Goal: Use online tool/utility: Use online tool/utility

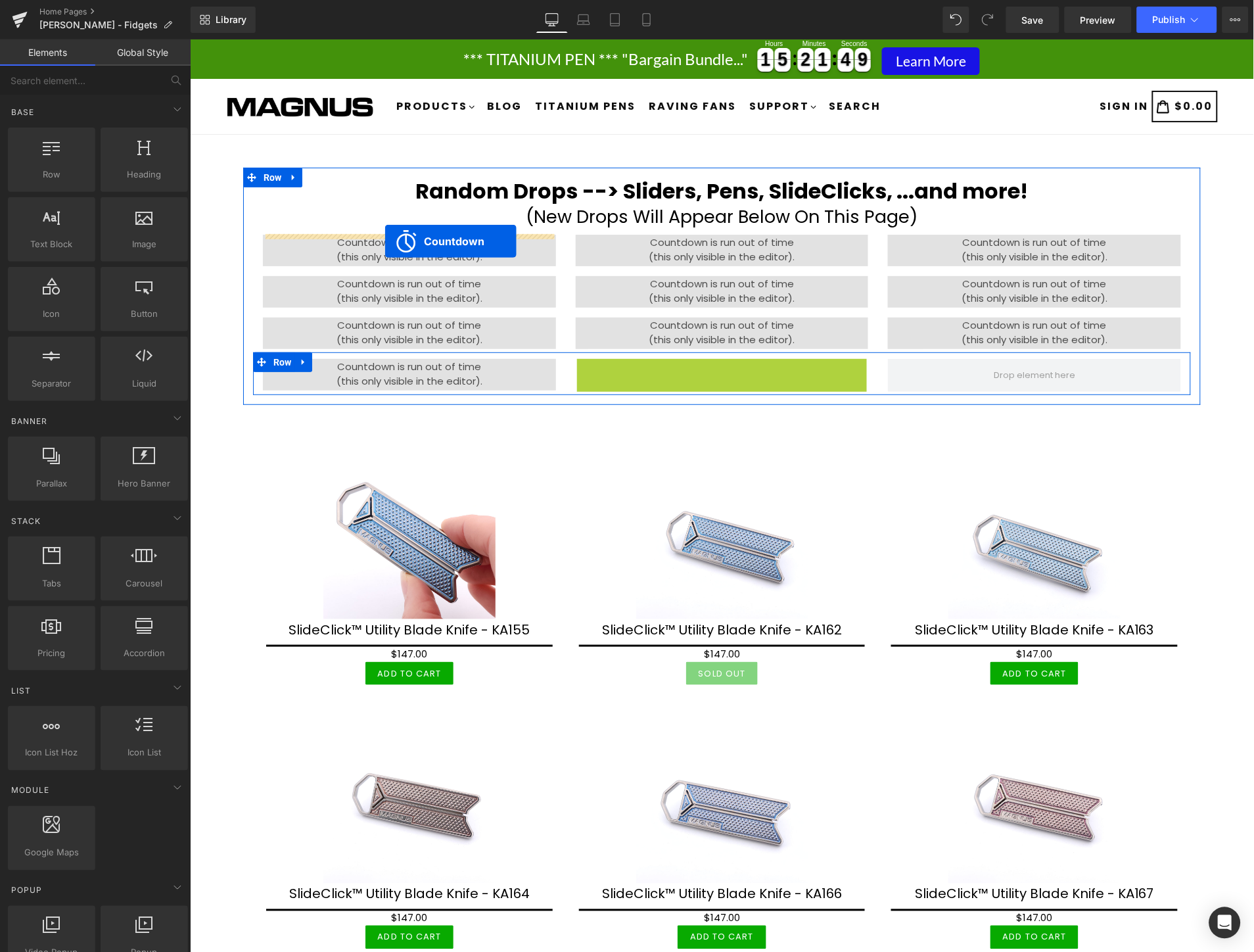
drag, startPoint x: 664, startPoint y: 367, endPoint x: 384, endPoint y: 241, distance: 307.0
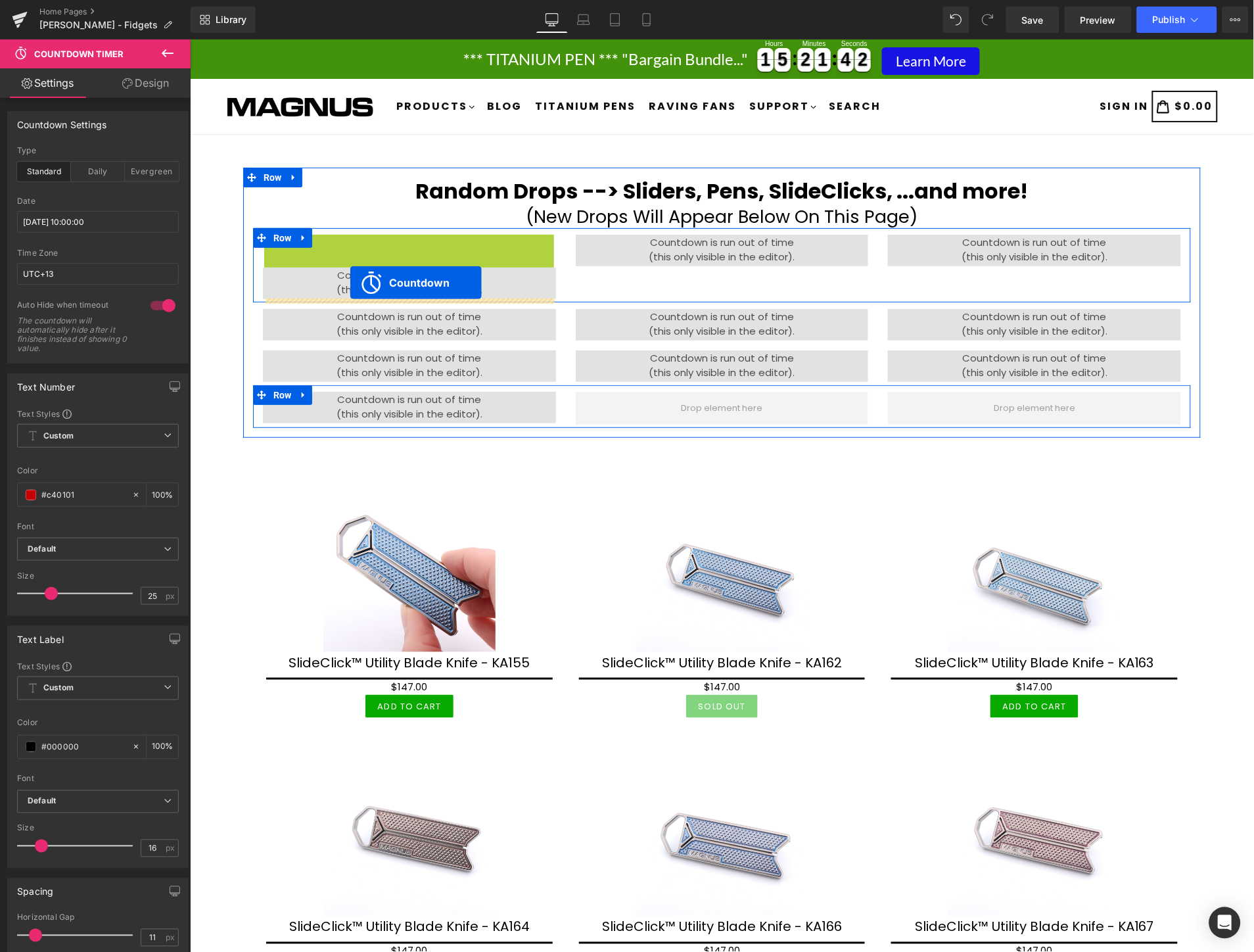
drag, startPoint x: 354, startPoint y: 246, endPoint x: 349, endPoint y: 282, distance: 36.3
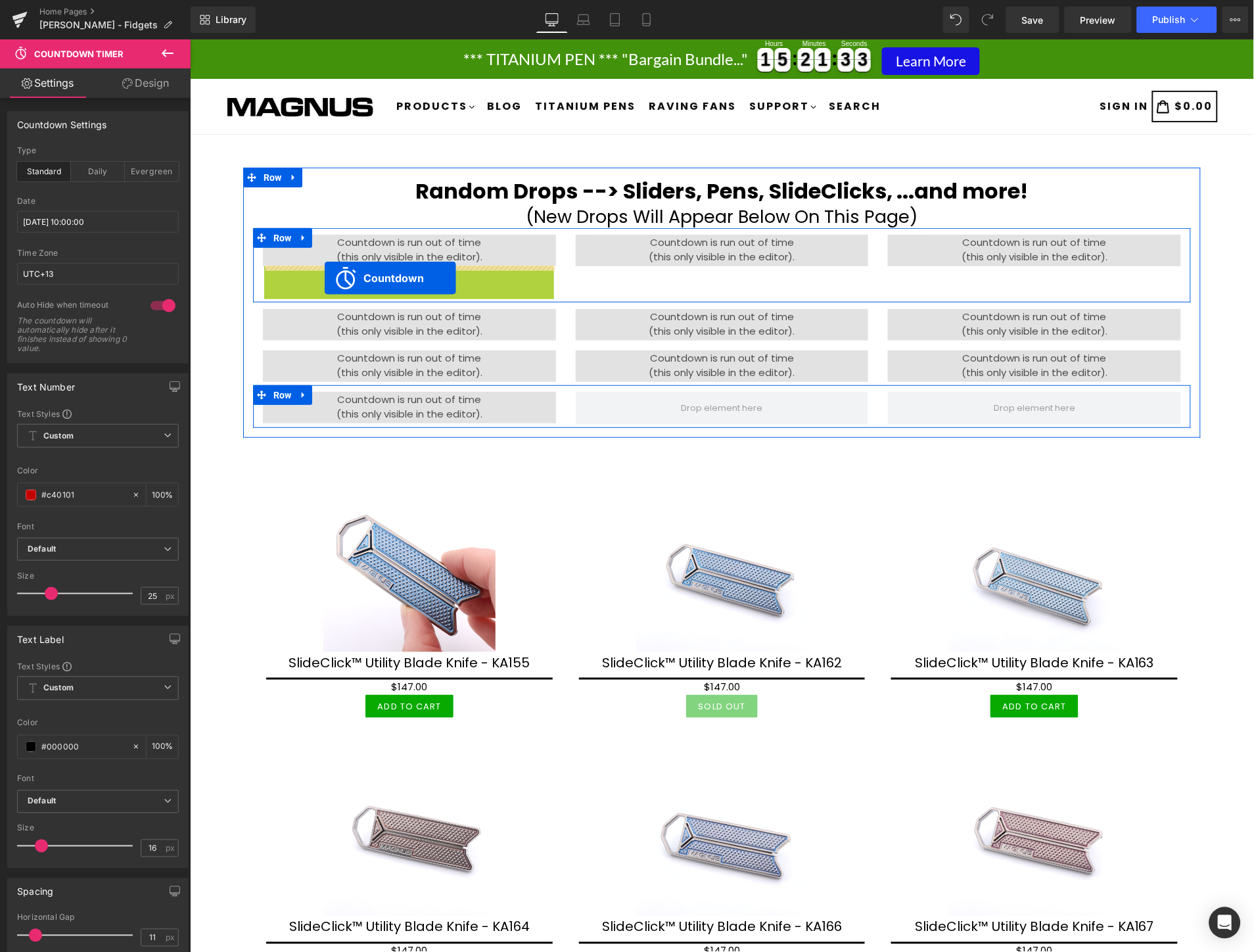
drag, startPoint x: 356, startPoint y: 280, endPoint x: 323, endPoint y: 278, distance: 33.1
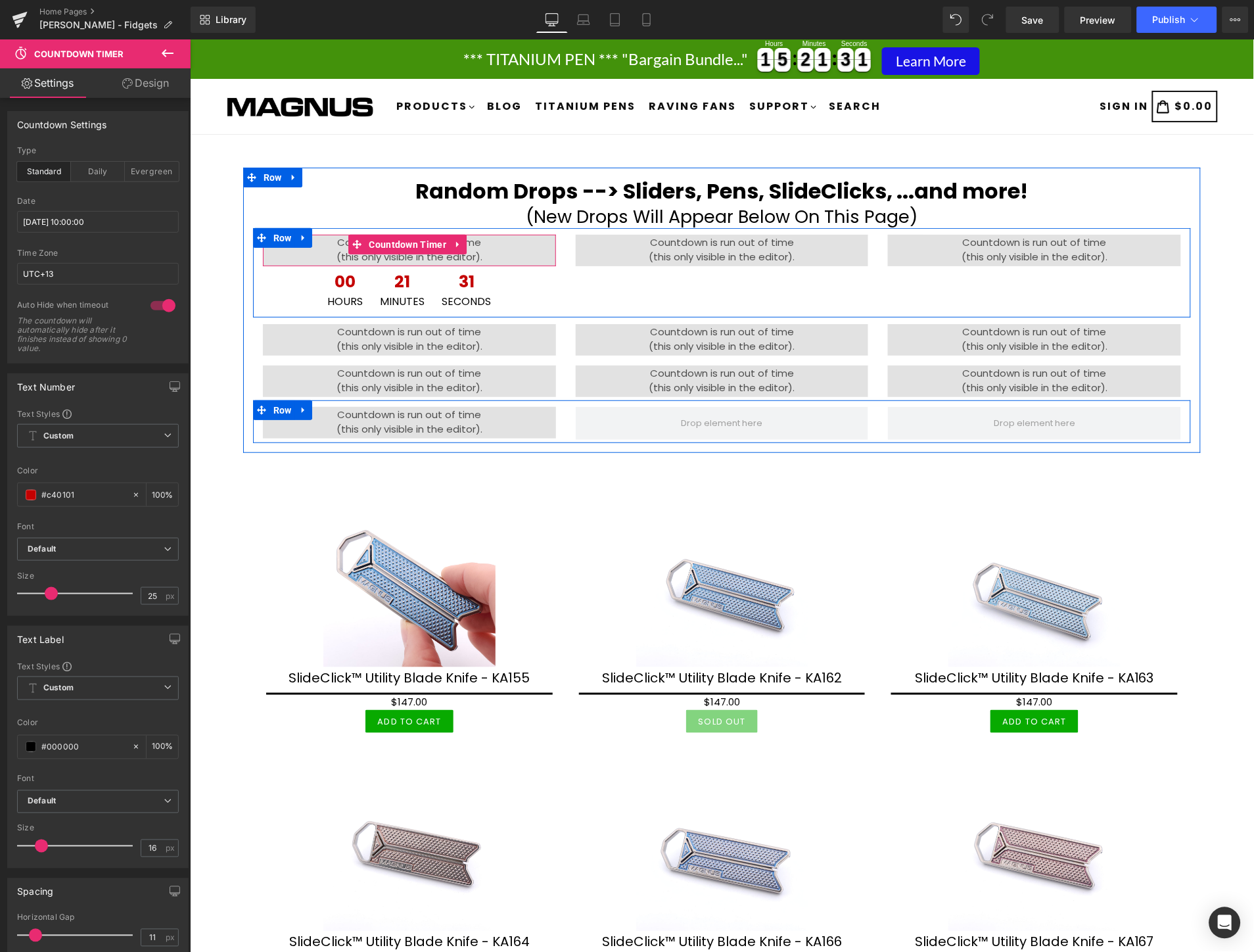
click at [336, 246] on div "00 Hours 00 Minutes 00 Seconds" at bounding box center [408, 249] width 293 height 32
click at [458, 247] on icon at bounding box center [458, 243] width 9 height 10
click at [466, 244] on icon at bounding box center [466, 244] width 9 height 9
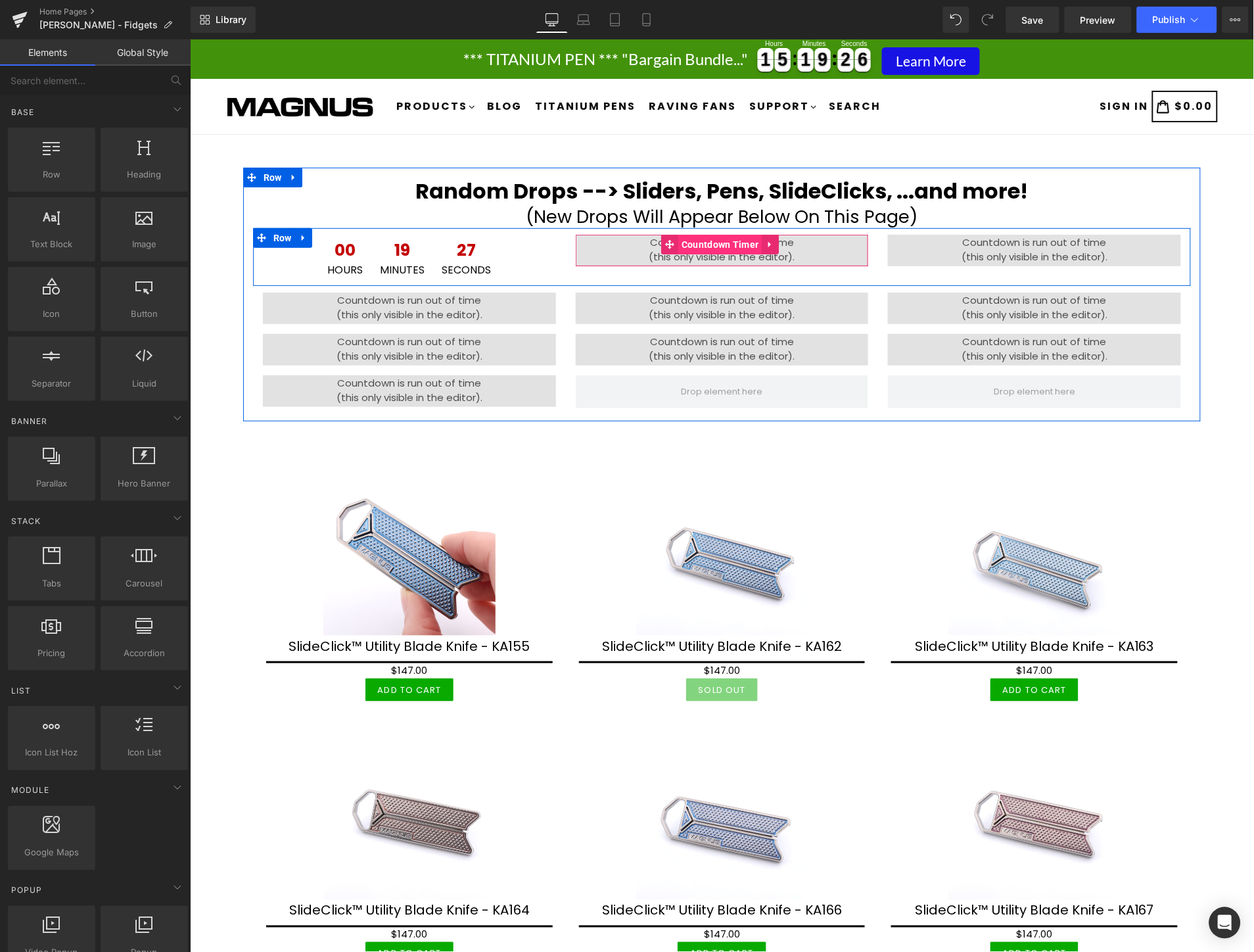
click at [718, 243] on span "Countdown Timer" at bounding box center [720, 243] width 84 height 20
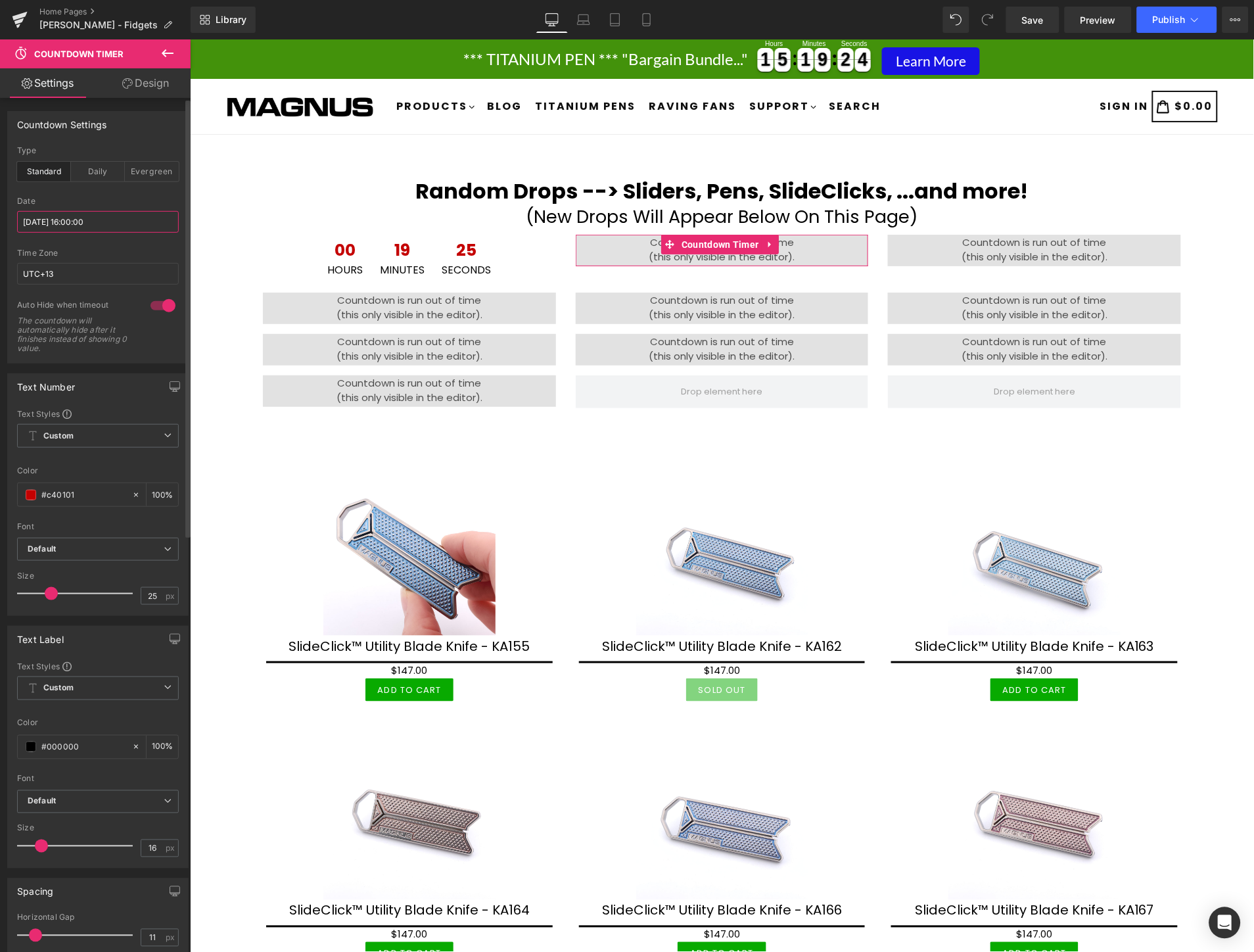
click at [129, 225] on input "[DATE] 16:00:00" at bounding box center [98, 222] width 162 height 22
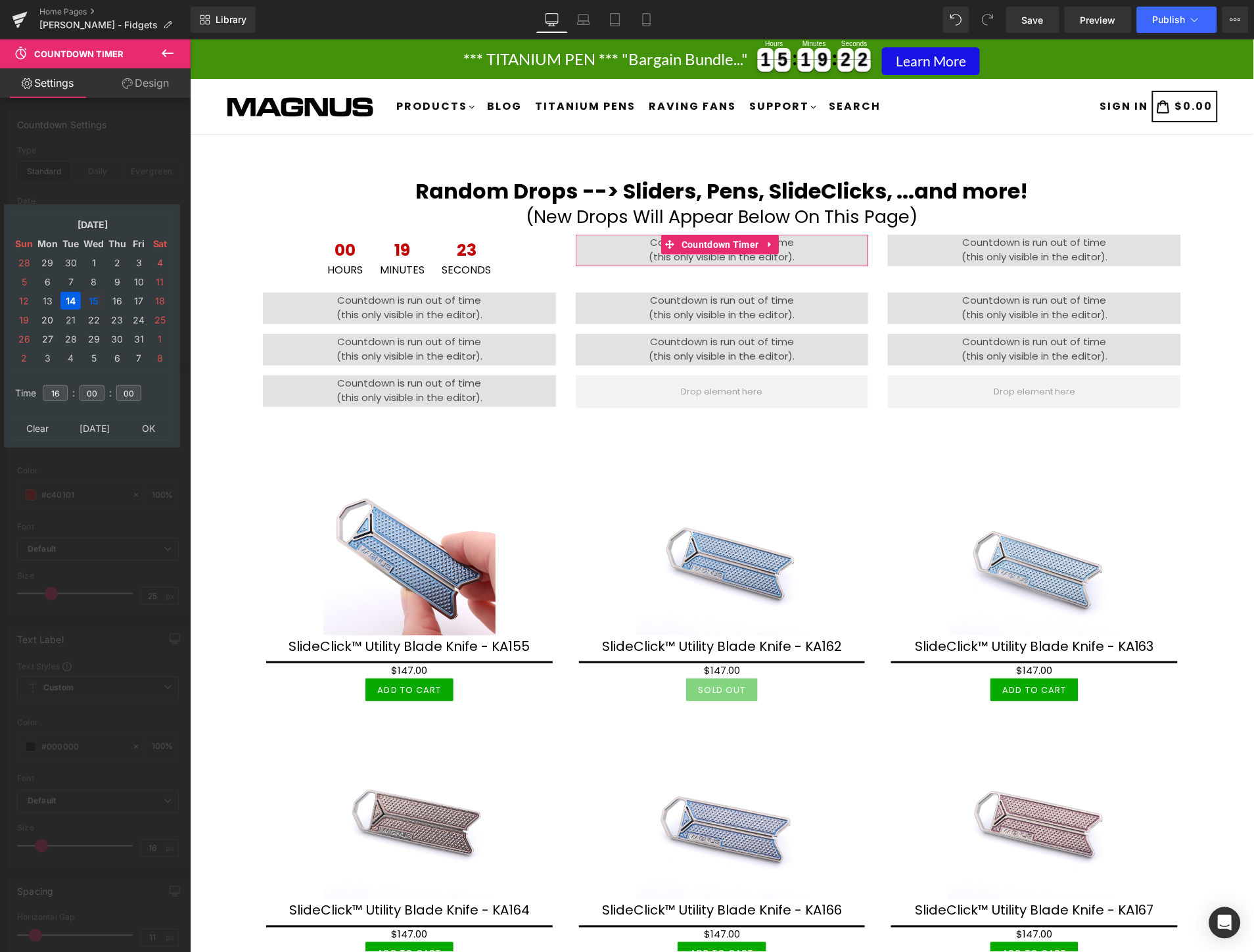
click at [96, 292] on td "15" at bounding box center [94, 300] width 23 height 18
click at [60, 385] on input "16" at bounding box center [55, 393] width 25 height 15
type input "12"
type input "[DATE] 12:00:00"
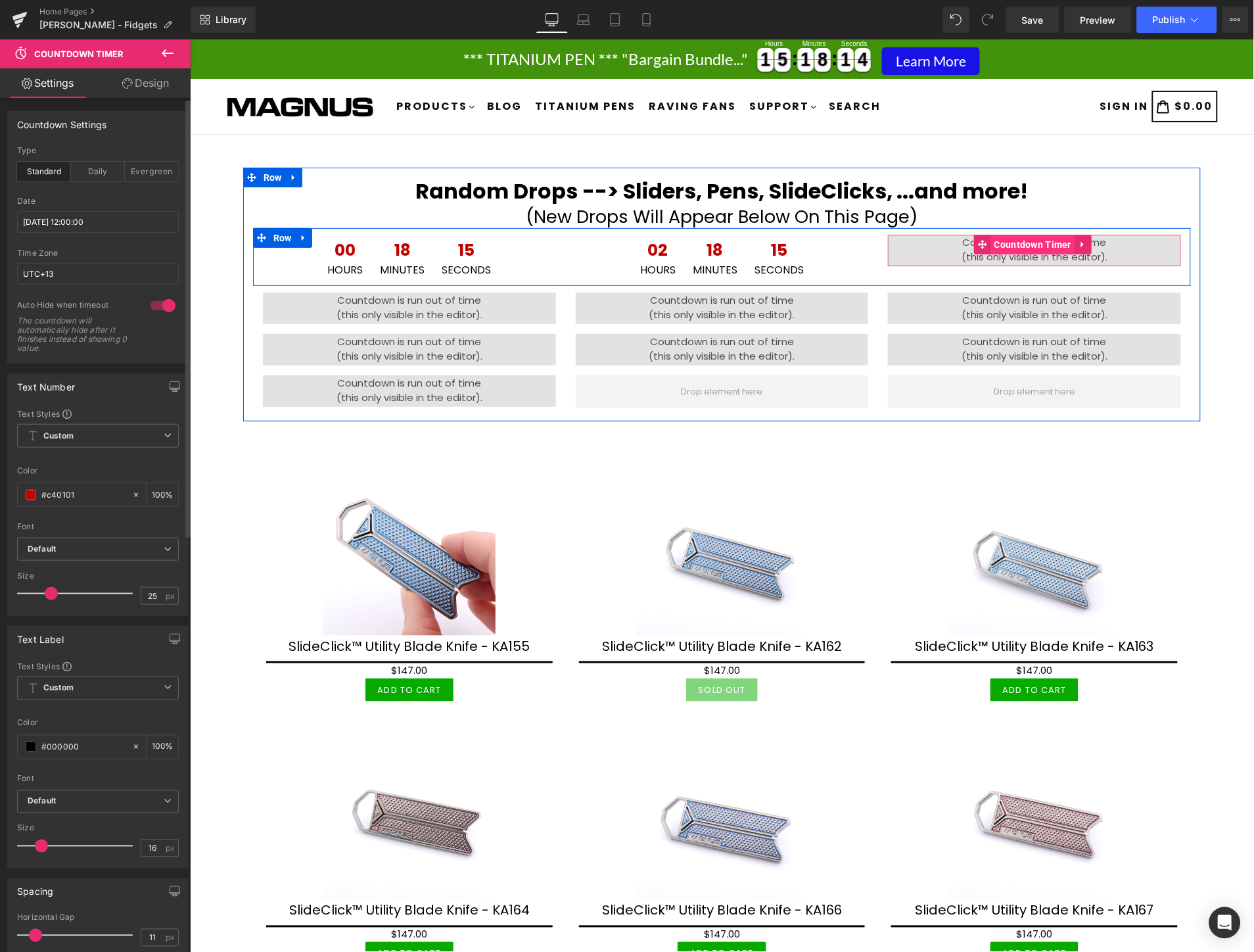
click at [1014, 239] on span "Countdown Timer" at bounding box center [1032, 243] width 84 height 20
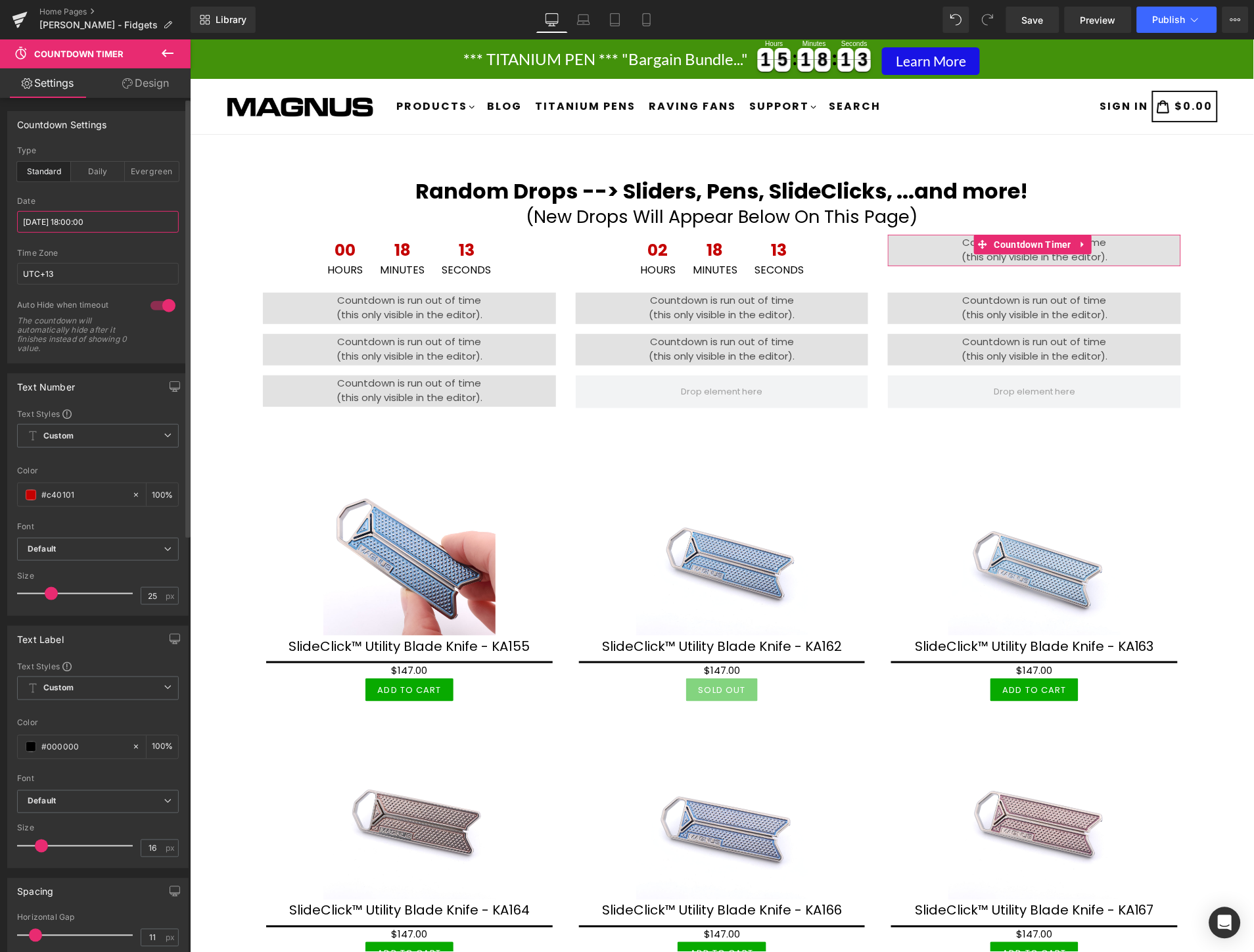
click at [125, 219] on input "[DATE] 18:00:00" at bounding box center [98, 222] width 162 height 22
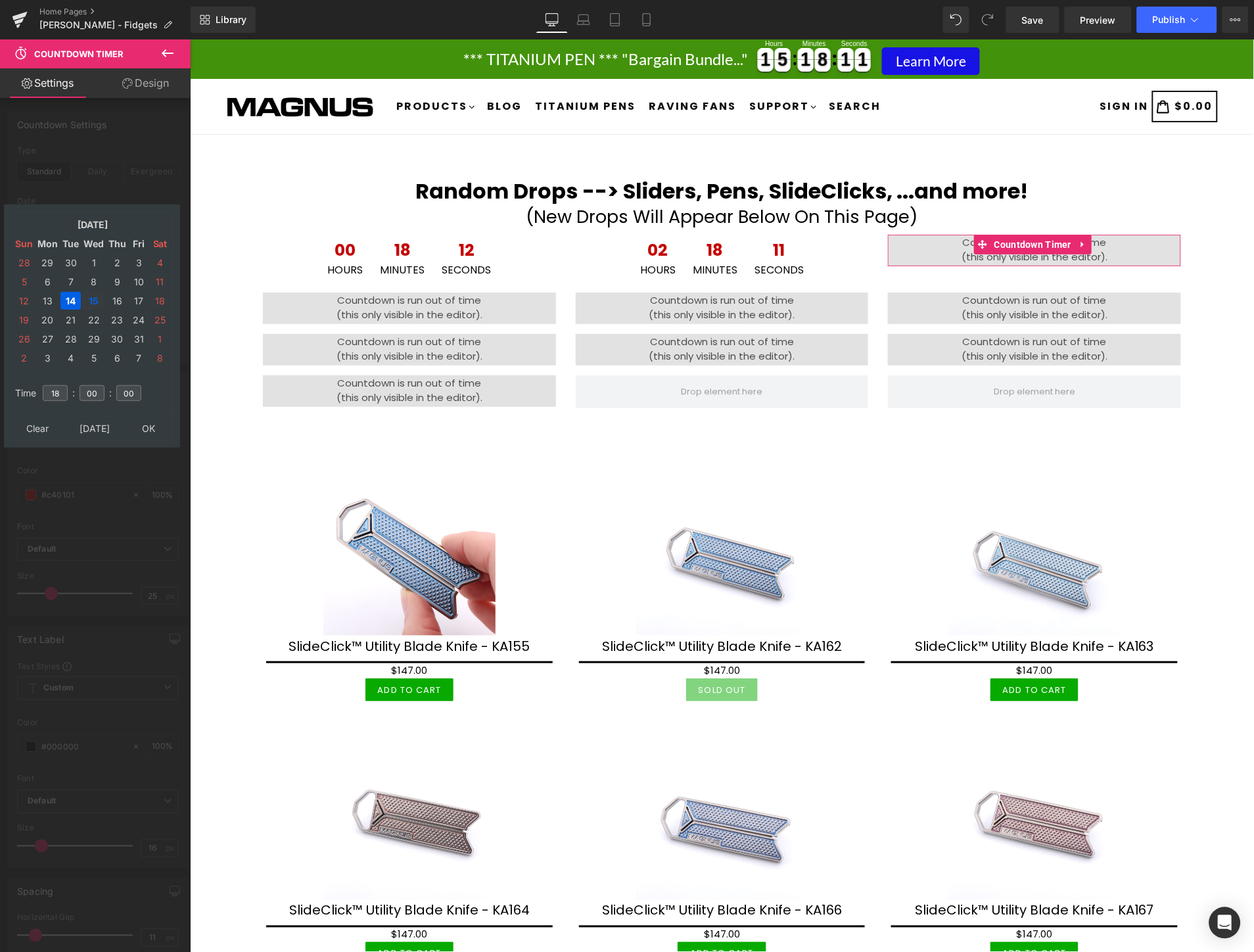
click at [88, 293] on td "15" at bounding box center [94, 300] width 23 height 18
click at [64, 385] on input "18" at bounding box center [55, 393] width 25 height 15
type input "14"
type input "[DATE] 14:00:00"
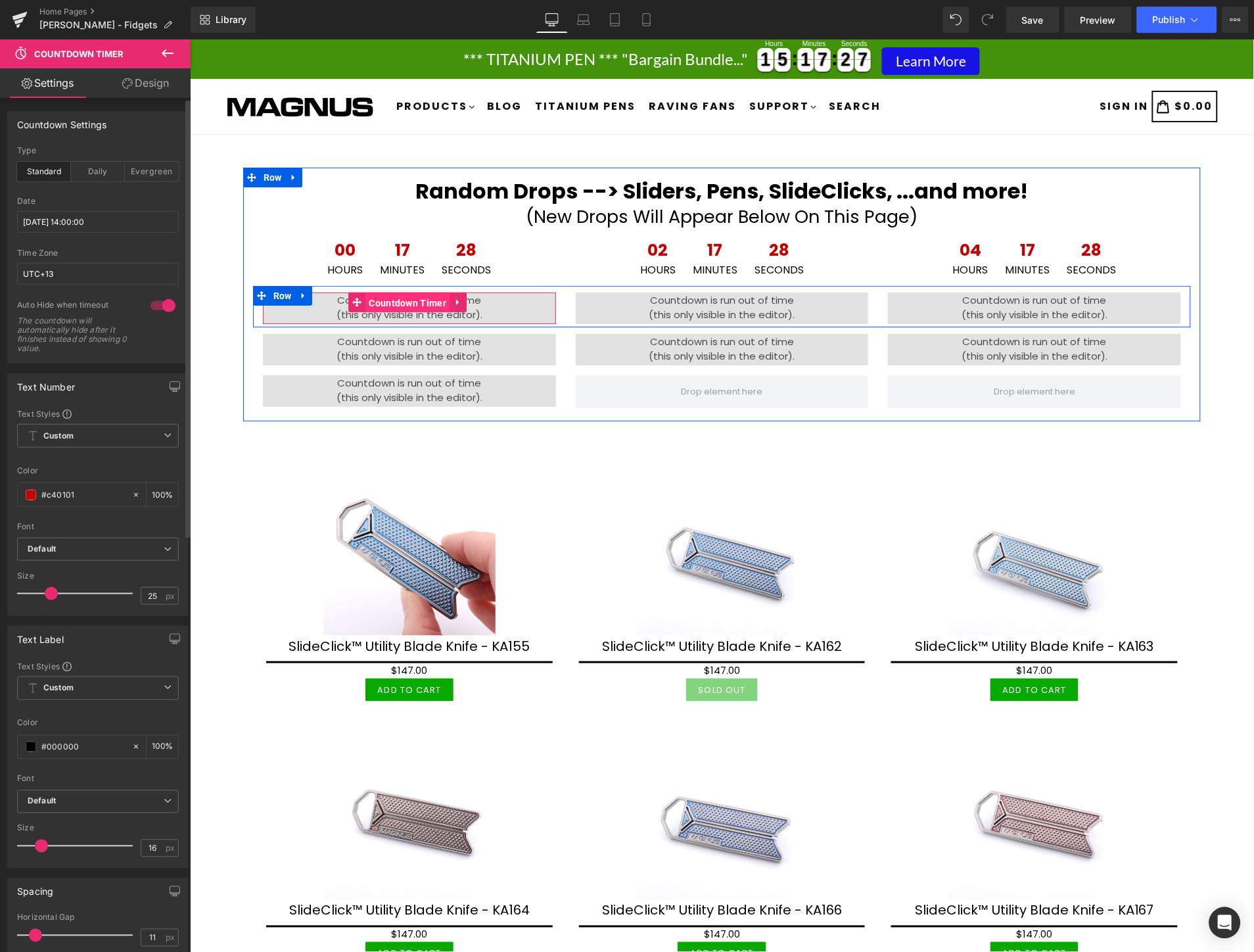
click at [396, 300] on span "Countdown Timer" at bounding box center [407, 302] width 84 height 20
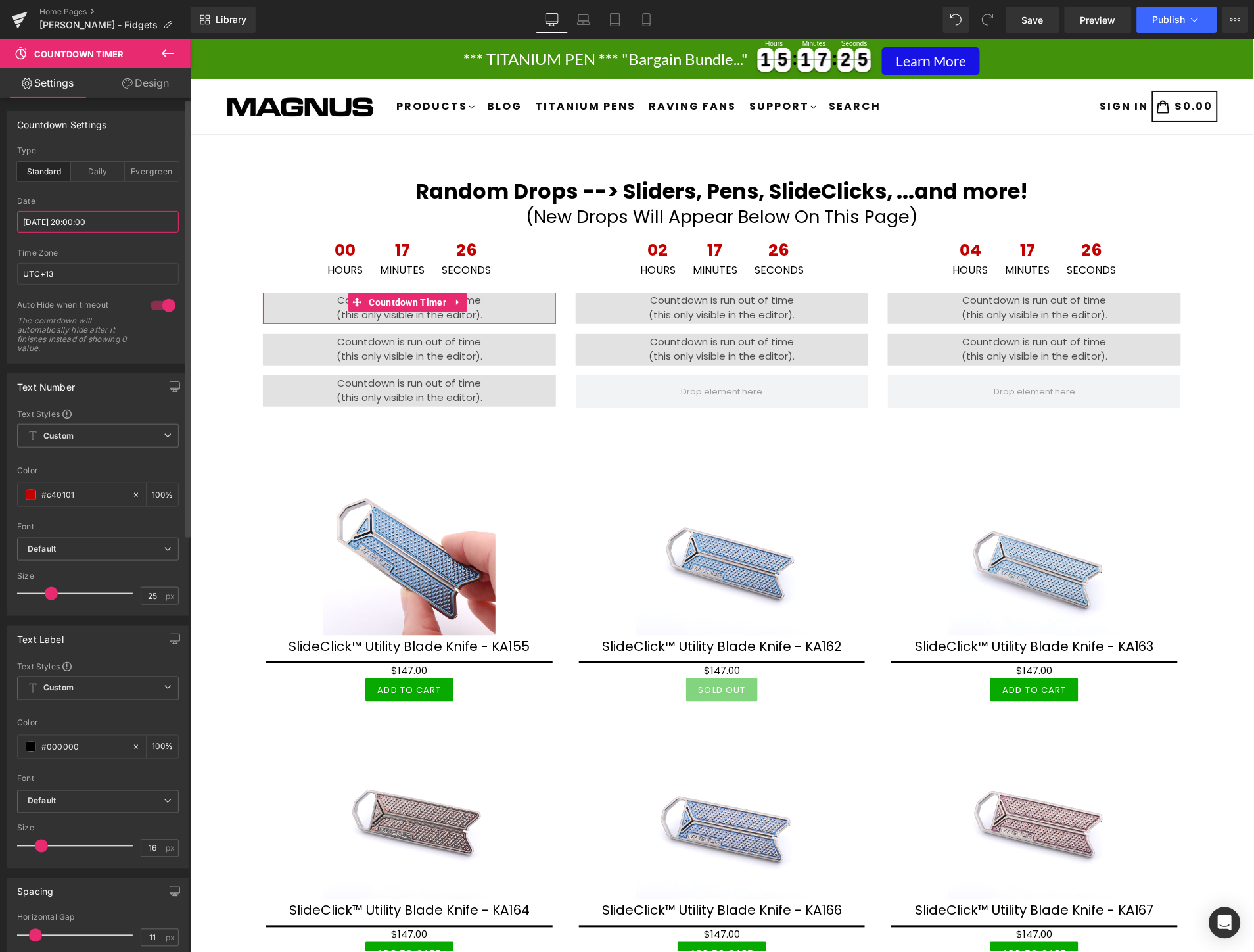
click at [129, 219] on input "[DATE] 20:00:00" at bounding box center [98, 222] width 162 height 22
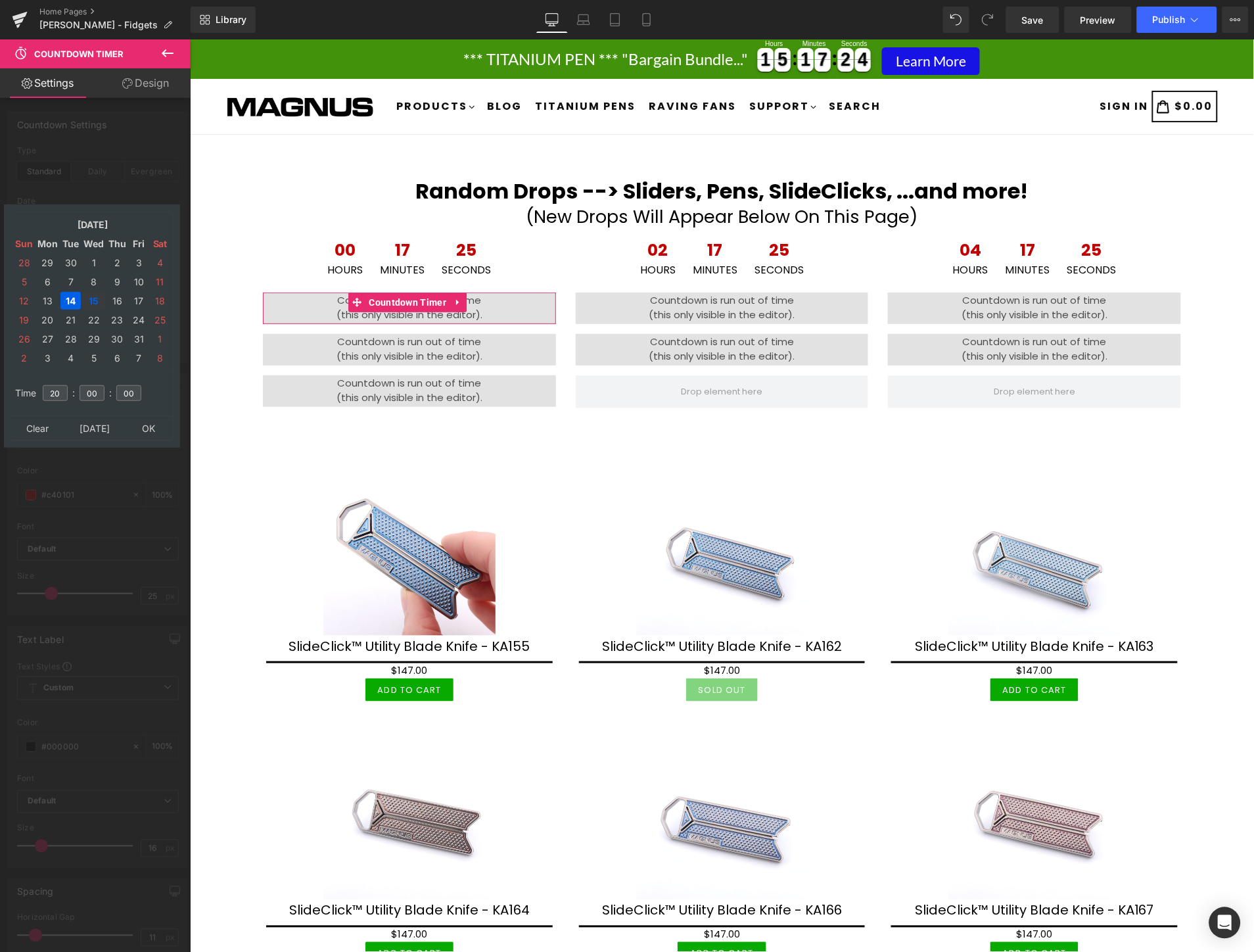
click at [91, 294] on td "15" at bounding box center [94, 300] width 23 height 18
click at [64, 391] on input "20" at bounding box center [55, 393] width 25 height 15
type input "2"
type input "16"
type input "[DATE] 16:00:00"
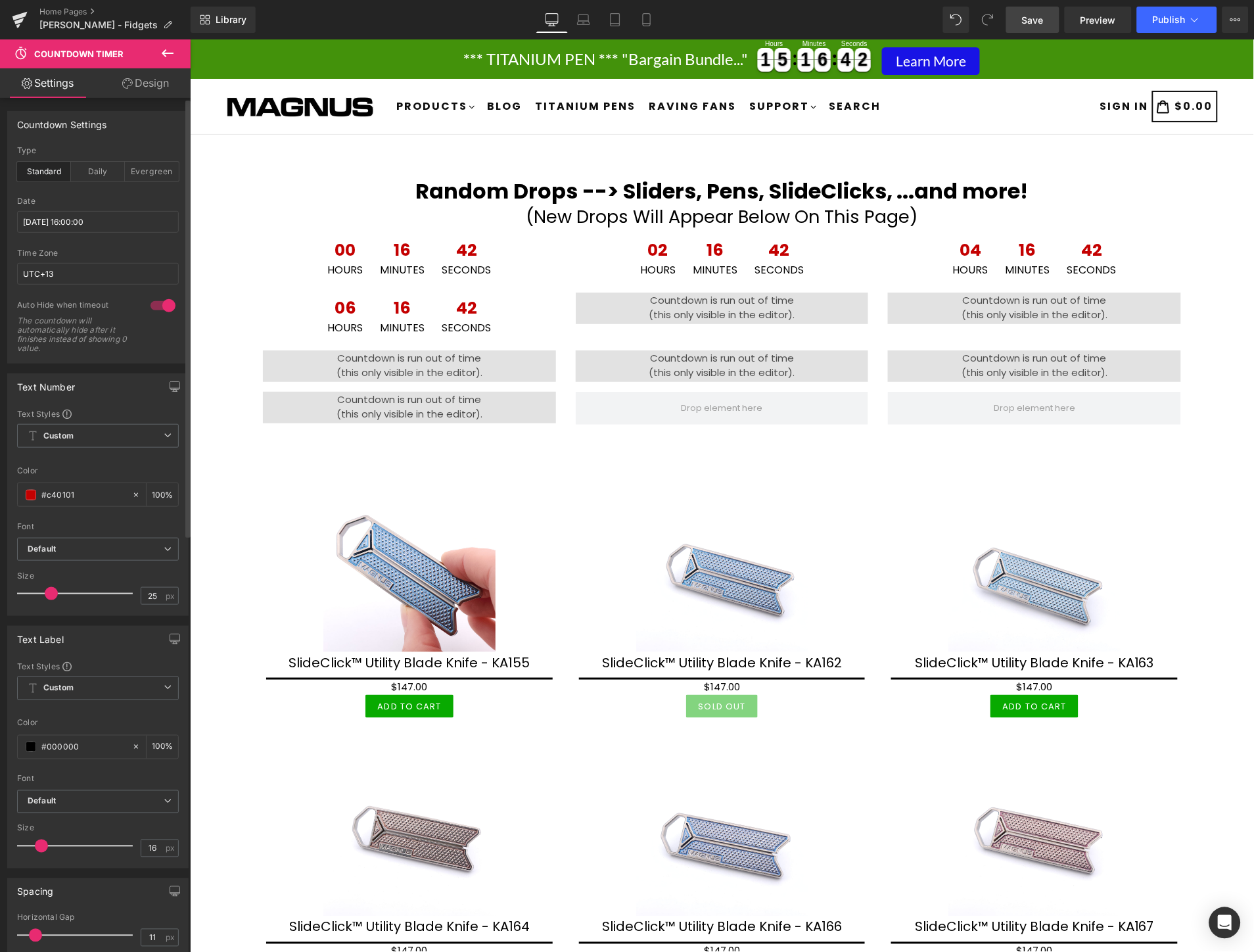
click at [1030, 23] on span "Save" at bounding box center [1033, 20] width 22 height 13
click at [1164, 17] on span "Publish" at bounding box center [1169, 20] width 33 height 11
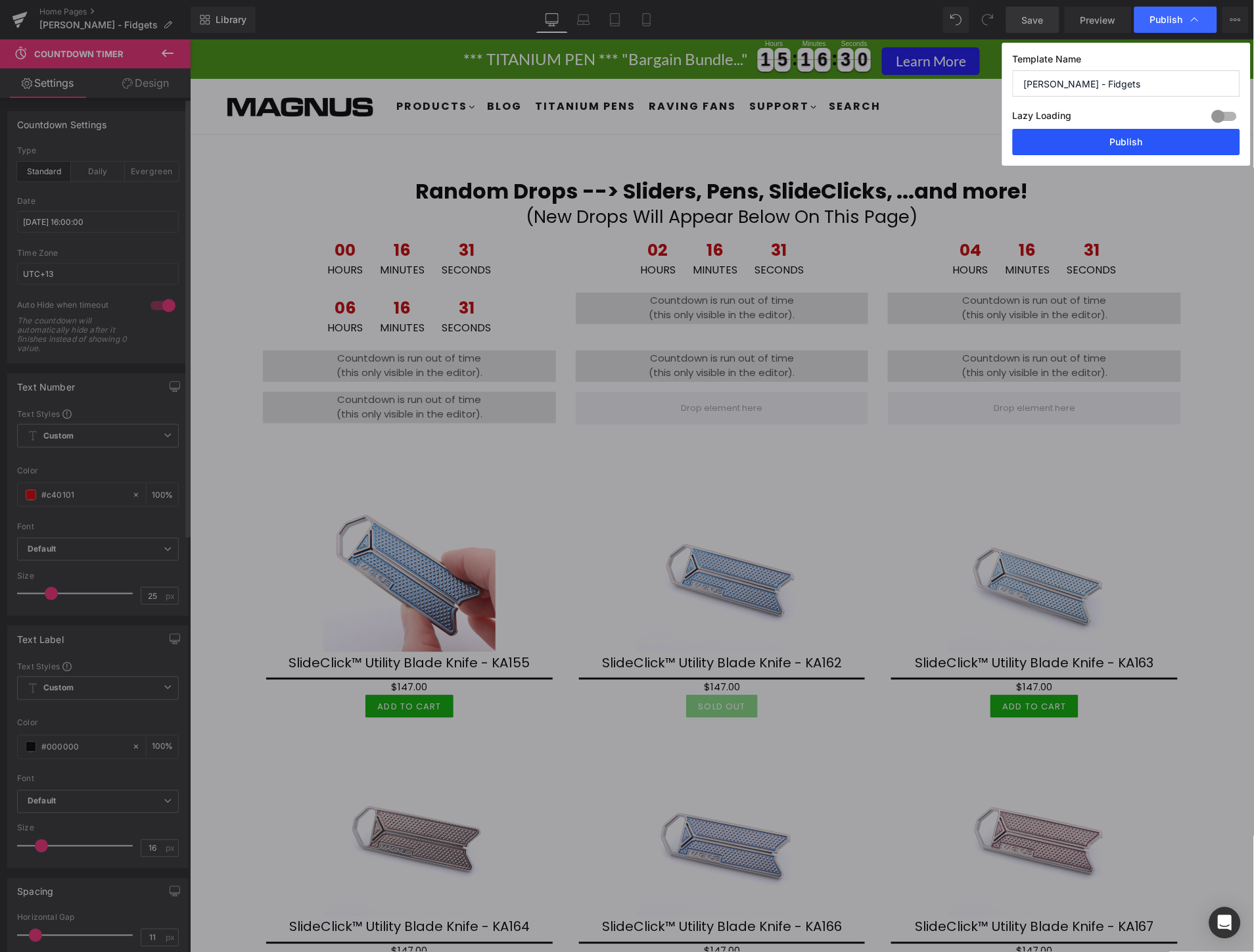
click at [1119, 145] on button "Publish" at bounding box center [1127, 141] width 228 height 26
